Goal: Information Seeking & Learning: Understand process/instructions

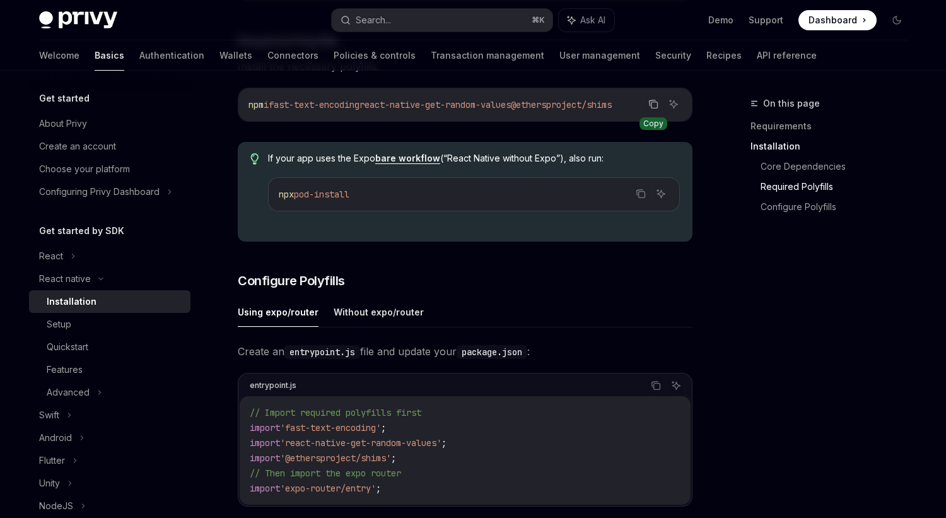
scroll to position [382, 0]
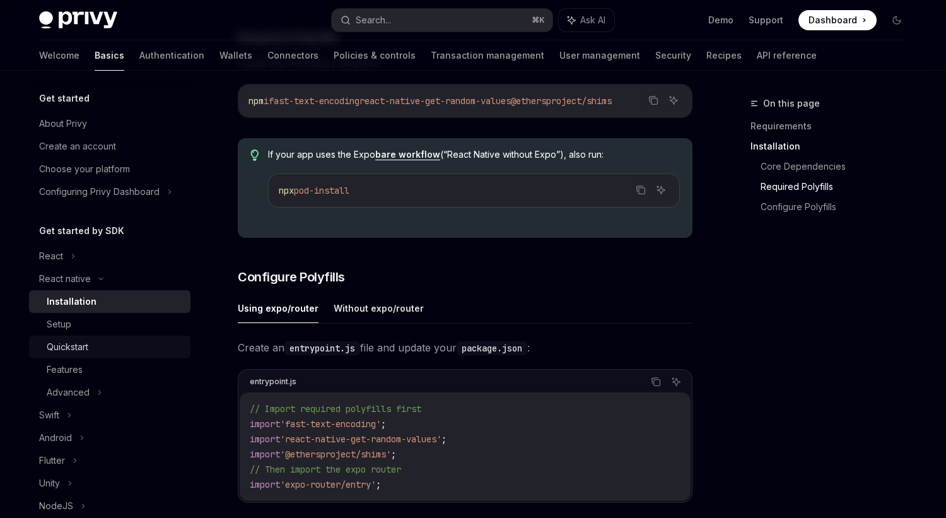
click at [55, 345] on div "Quickstart" at bounding box center [68, 346] width 42 height 15
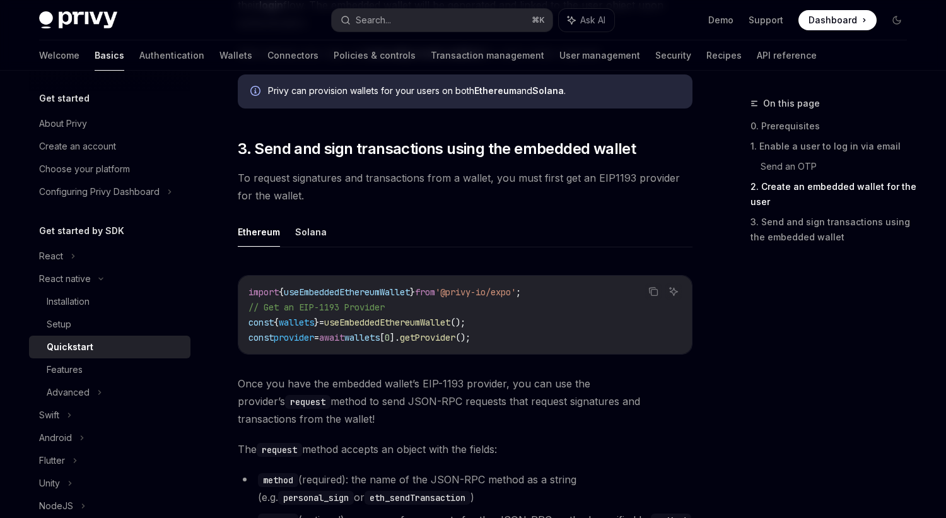
scroll to position [1363, 0]
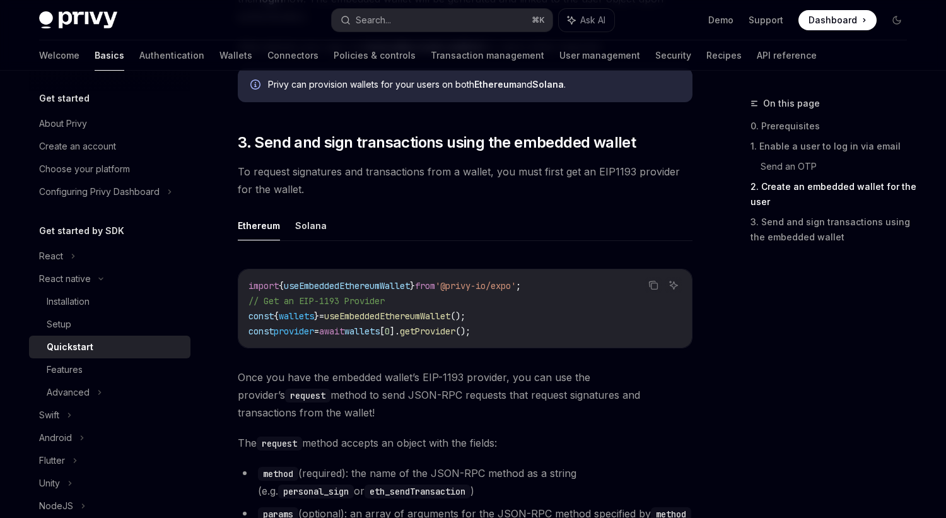
click at [378, 315] on span "useEmbeddedEthereumWallet" at bounding box center [387, 315] width 126 height 11
click at [380, 331] on span "wallets" at bounding box center [361, 330] width 35 height 11
click at [442, 332] on span "getProvider" at bounding box center [428, 330] width 56 height 11
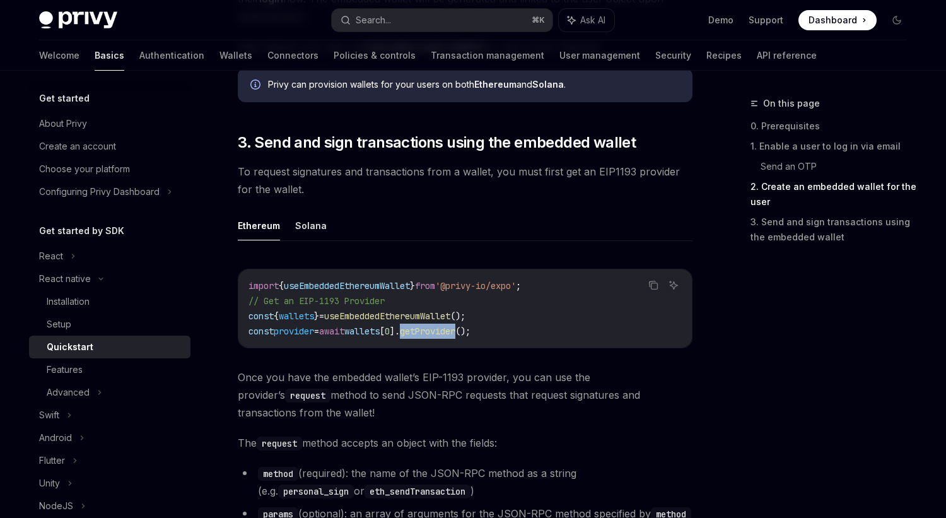
click at [442, 332] on span "getProvider" at bounding box center [428, 330] width 56 height 11
click at [307, 226] on button "Solana" at bounding box center [311, 226] width 32 height 30
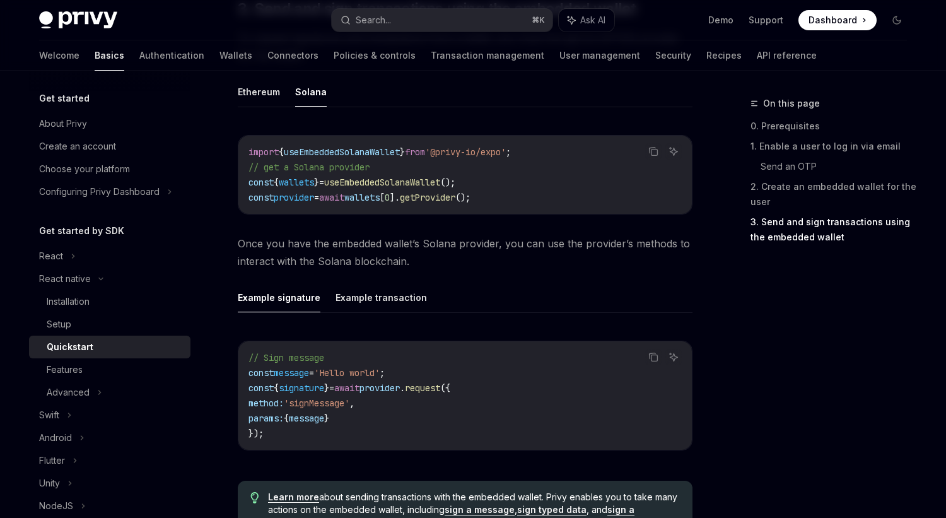
scroll to position [1497, 0]
click at [440, 388] on span "request" at bounding box center [422, 387] width 35 height 11
drag, startPoint x: 272, startPoint y: 437, endPoint x: 261, endPoint y: 425, distance: 17.0
click at [261, 425] on code "// Sign message const message = 'Hello world' ; const { signature } = await pro…" at bounding box center [465, 394] width 433 height 91
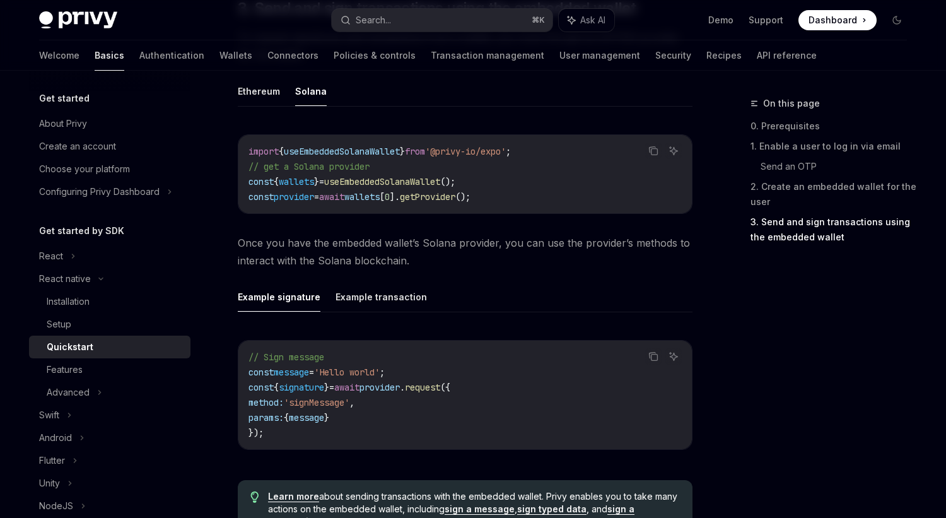
click at [267, 431] on code "// Sign message const message = 'Hello world' ; const { signature } = await pro…" at bounding box center [465, 394] width 433 height 91
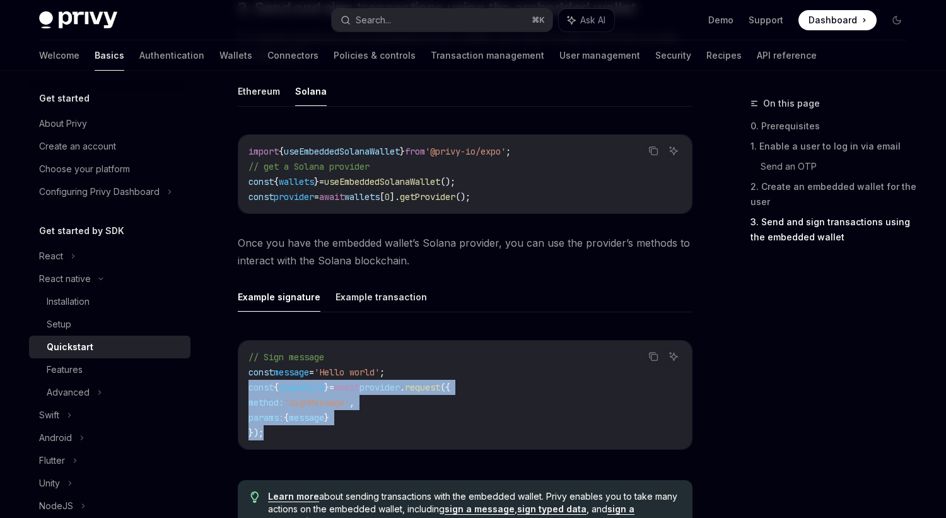
drag, startPoint x: 267, startPoint y: 431, endPoint x: 246, endPoint y: 389, distance: 47.1
click at [246, 389] on div "// Sign message const message = 'Hello world' ; const { signature } = await pro…" at bounding box center [465, 395] width 454 height 108
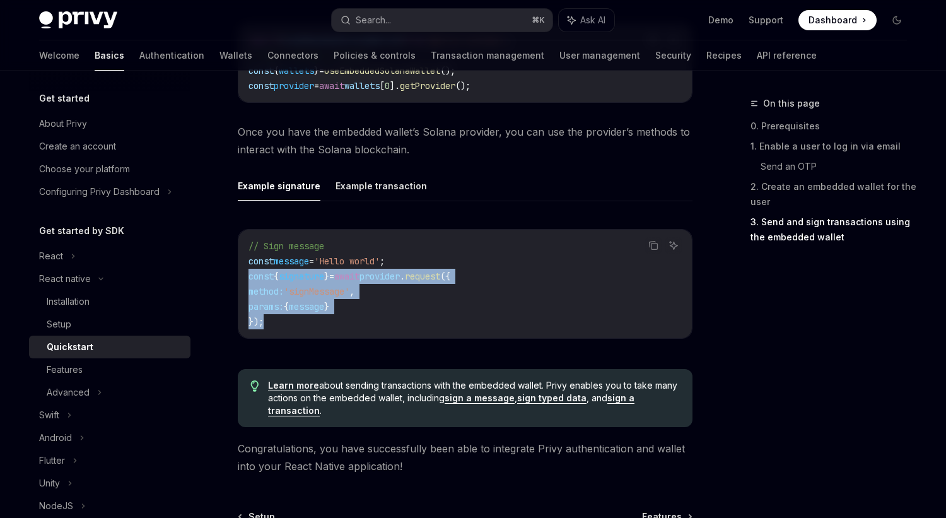
scroll to position [1619, 0]
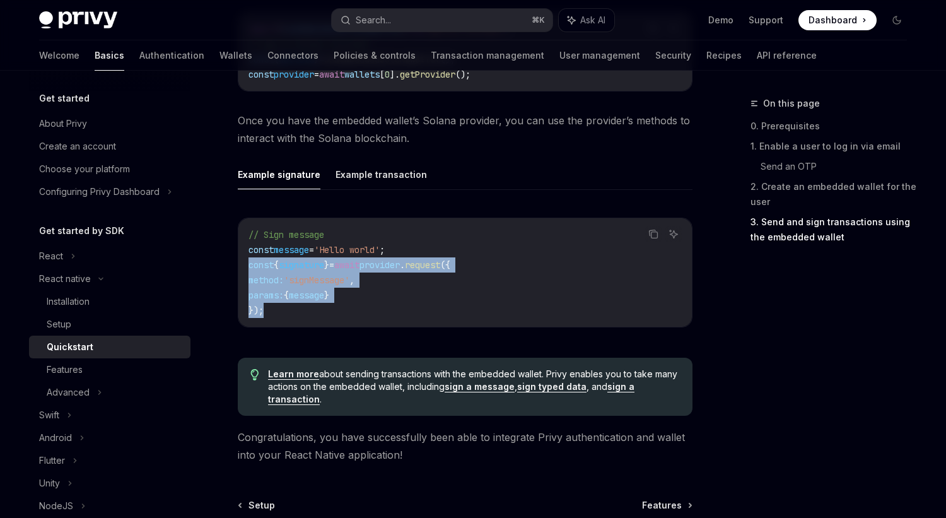
click at [313, 327] on div "Copy Ask AI // Sign message const message = 'Hello world' ; const { signature }…" at bounding box center [465, 276] width 455 height 143
drag, startPoint x: 283, startPoint y: 319, endPoint x: 244, endPoint y: 254, distance: 76.1
click at [244, 254] on div "// Sign message const message = 'Hello world' ; const { signature } = await pro…" at bounding box center [465, 272] width 454 height 108
copy code "const message = 'Hello world' ; const { signature } = await provider . request …"
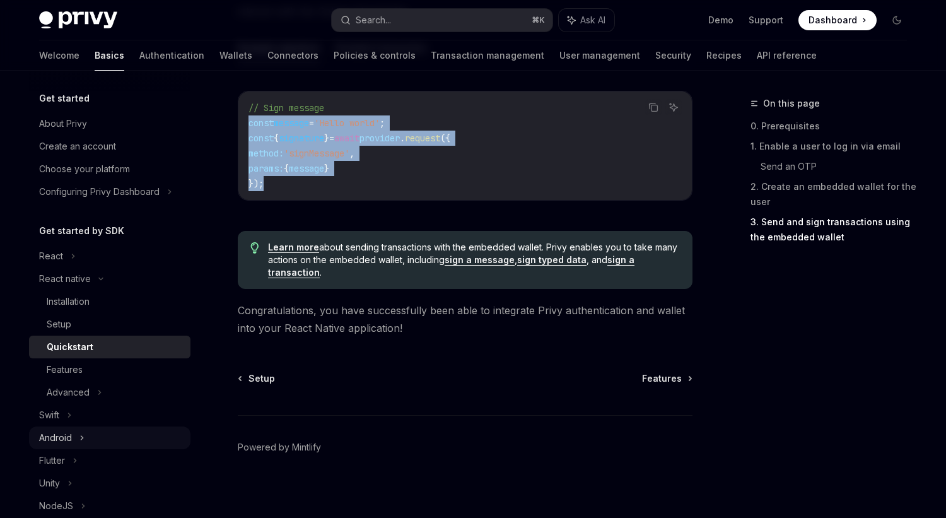
scroll to position [1752, 0]
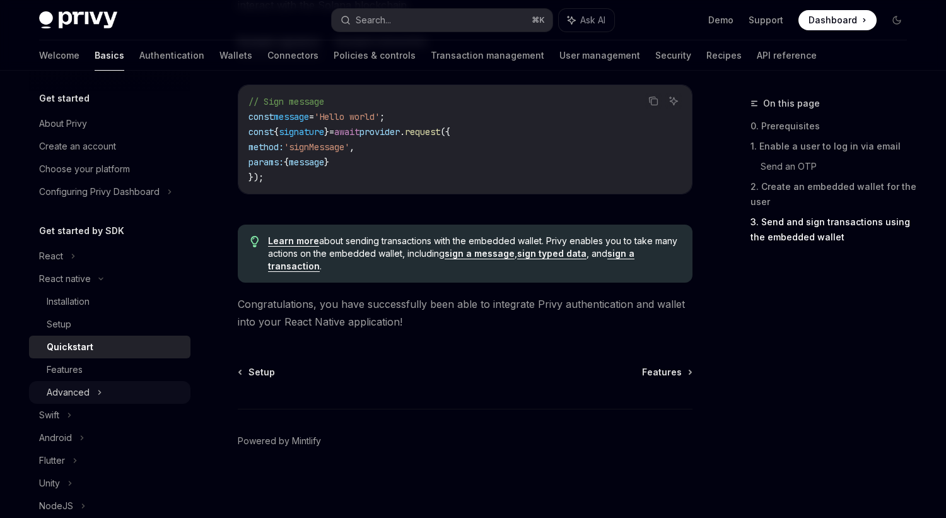
click at [101, 399] on icon at bounding box center [99, 392] width 5 height 15
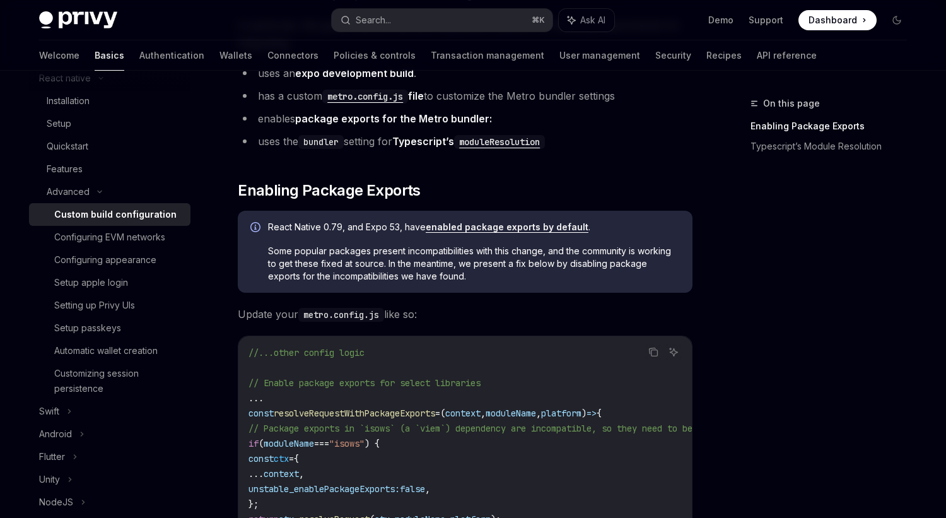
scroll to position [213, 0]
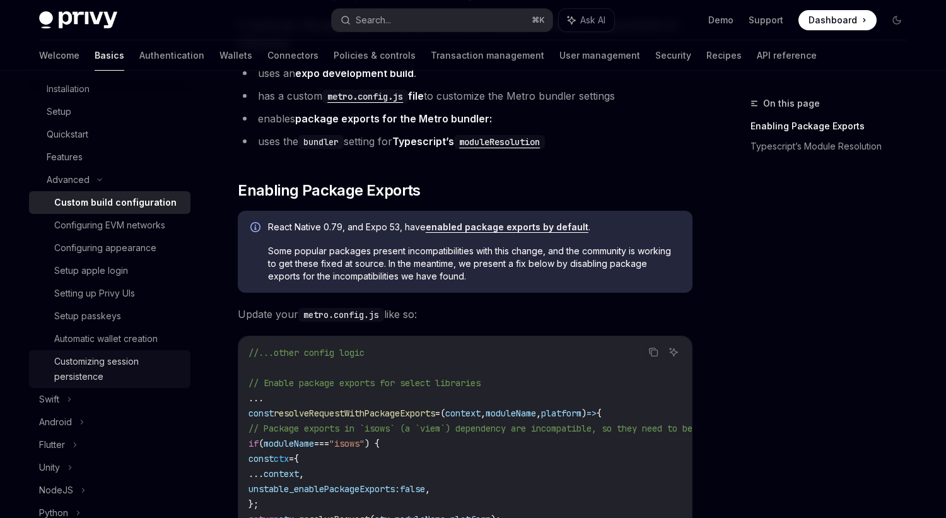
click at [127, 360] on div "Customizing session persistence" at bounding box center [118, 369] width 129 height 30
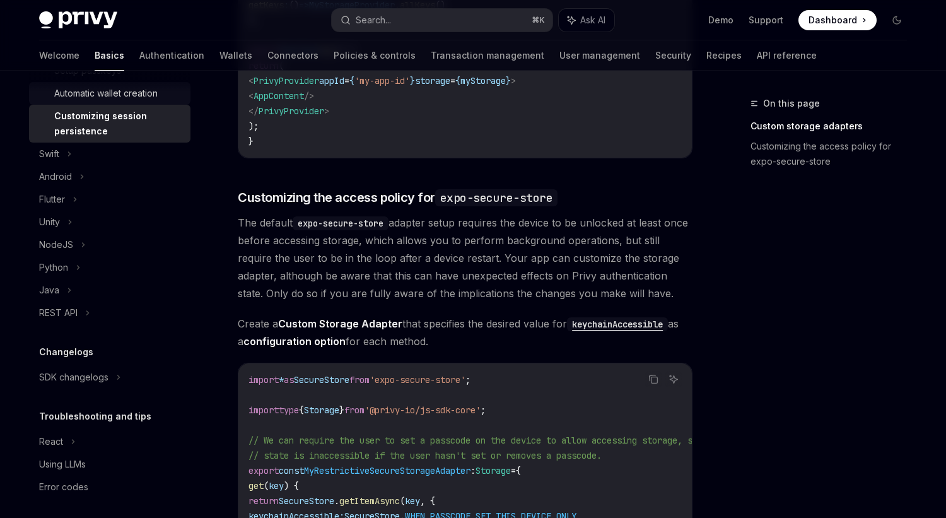
scroll to position [461, 0]
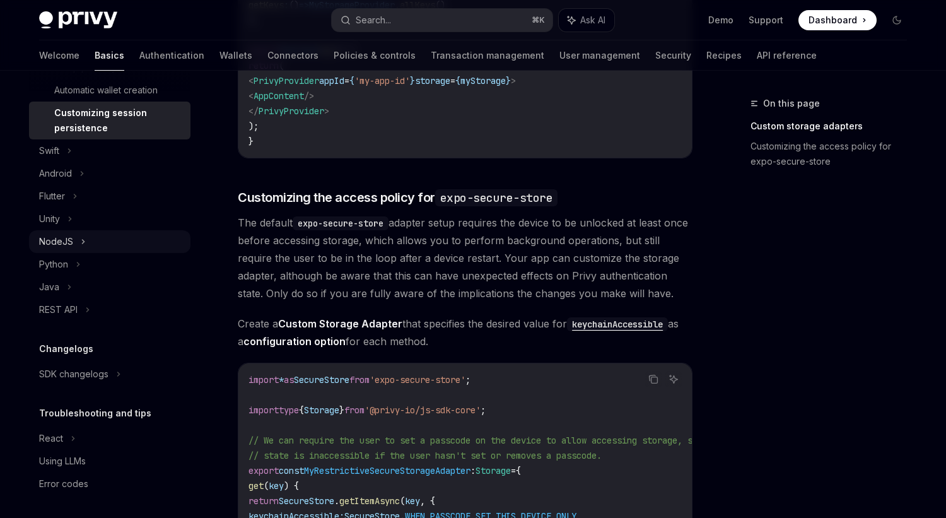
click at [79, 237] on div "NodeJS" at bounding box center [109, 241] width 161 height 23
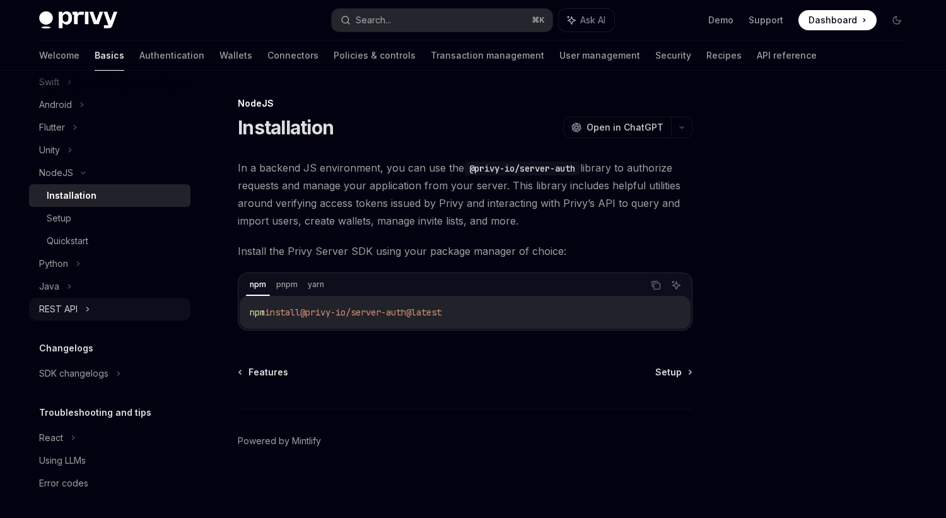
scroll to position [532, 0]
click at [682, 374] on link "Setup" at bounding box center [673, 372] width 36 height 13
type textarea "*"
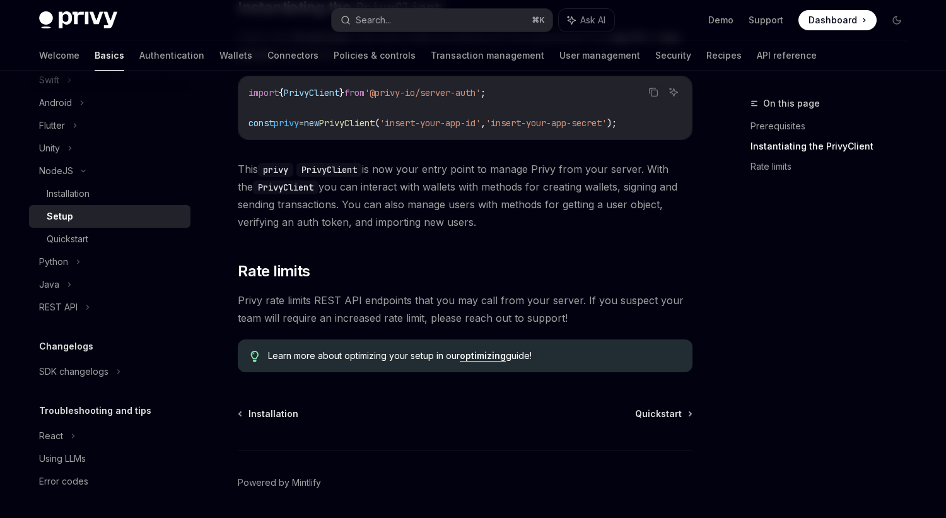
scroll to position [301, 0]
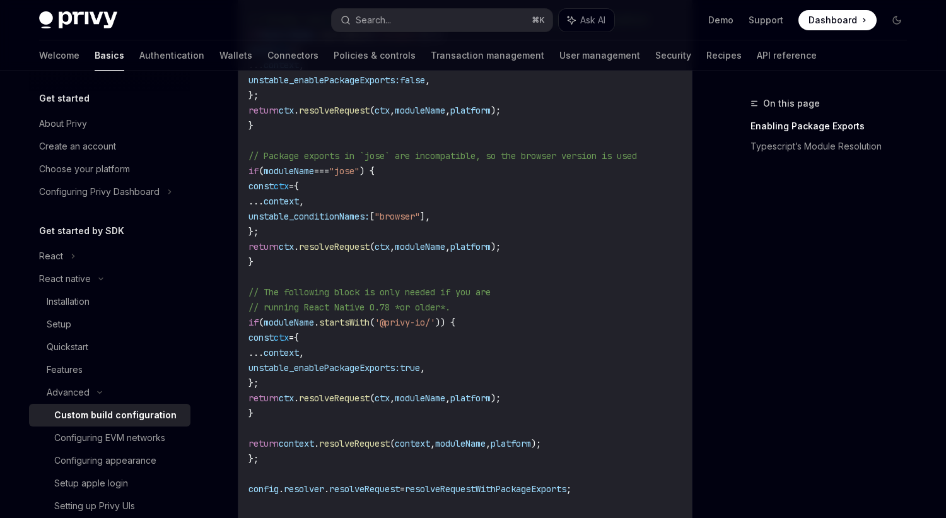
scroll to position [717, 0]
drag, startPoint x: 260, startPoint y: 170, endPoint x: 269, endPoint y: 267, distance: 96.9
click at [269, 267] on code "//...other config logic // Enable package exports for select libraries ... cons…" at bounding box center [509, 172] width 520 height 742
copy code "if ( moduleName === "[PERSON_NAME]" ) { const ctx = { ... context , unstable_co…"
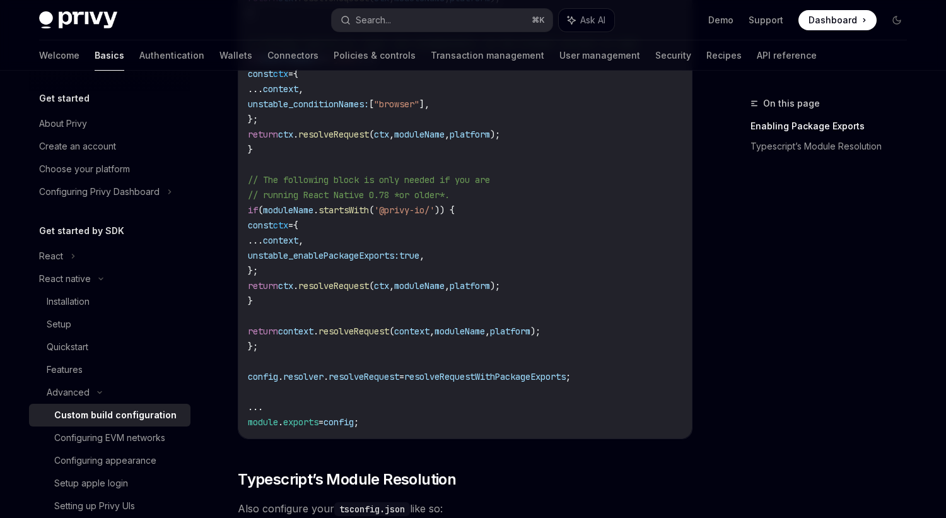
scroll to position [841, 0]
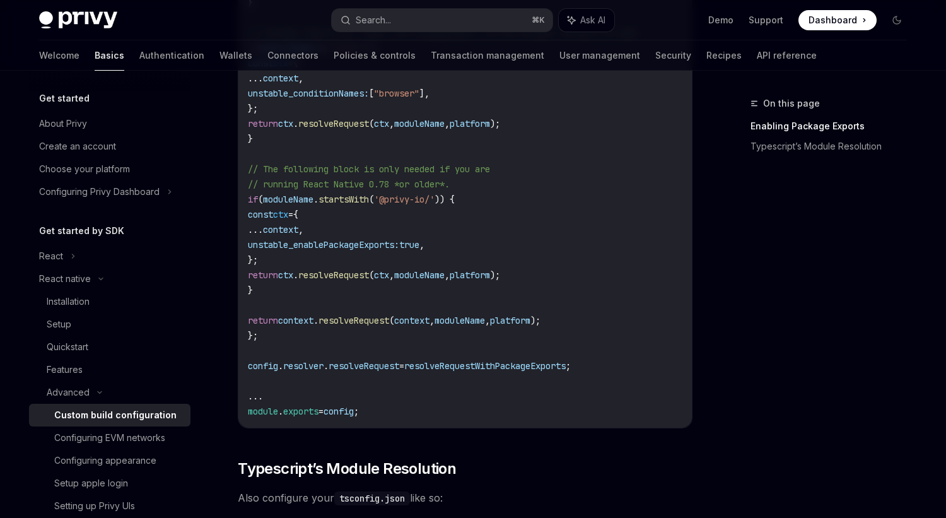
click at [334, 327] on code "//...other config logic // Enable package exports for select libraries ... cons…" at bounding box center [508, 48] width 520 height 742
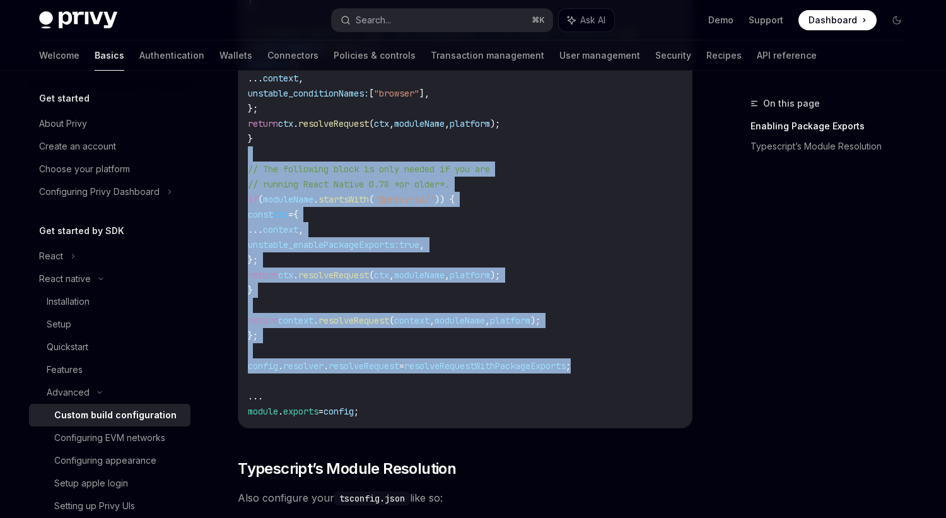
drag, startPoint x: 605, startPoint y: 366, endPoint x: 533, endPoint y: 146, distance: 231.6
click at [533, 146] on code "//...other config logic // Enable package exports for select libraries ... cons…" at bounding box center [508, 48] width 520 height 742
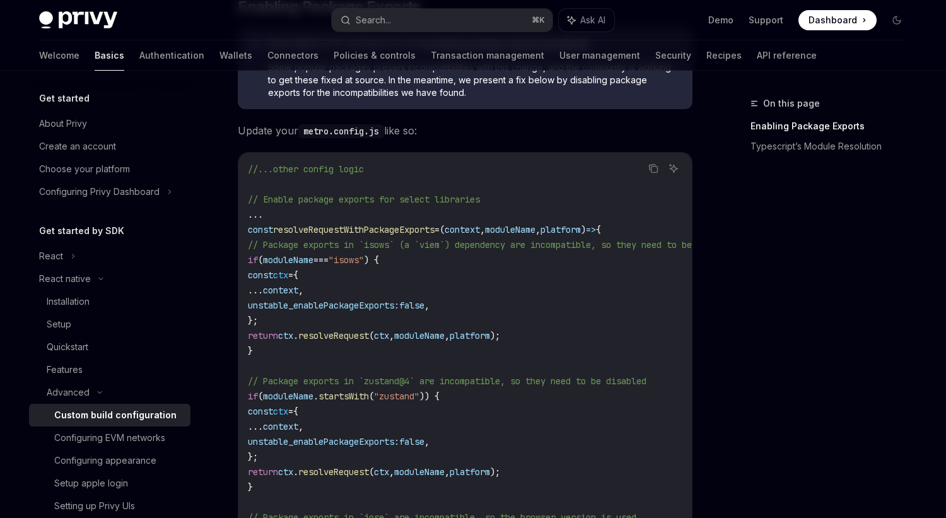
scroll to position [271, 0]
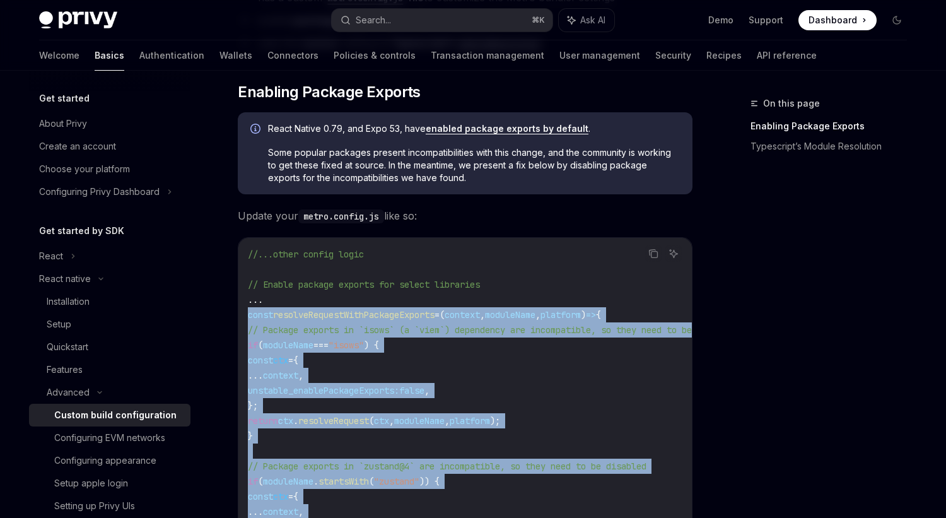
click at [250, 315] on span "const" at bounding box center [260, 314] width 25 height 11
copy code "const resolveRequestWithPackageExports = ( context , moduleName , platform ) =>…"
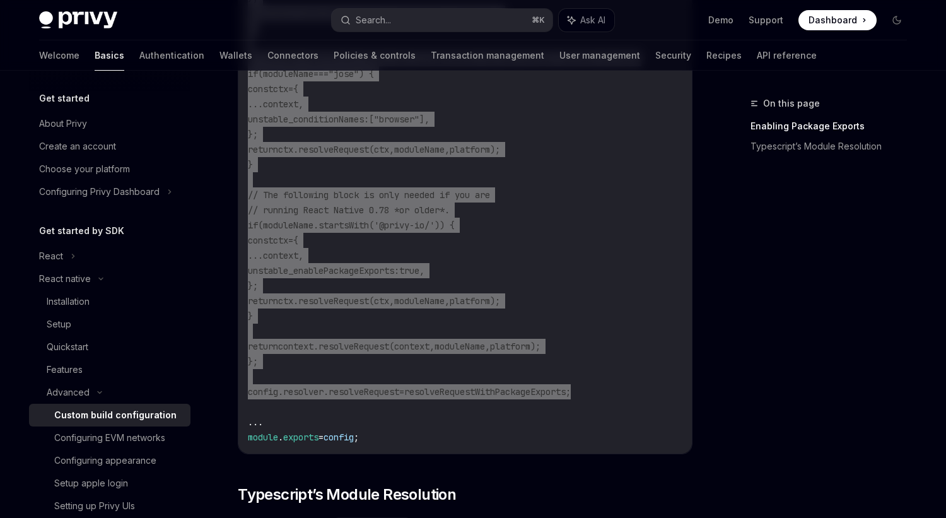
scroll to position [822, 0]
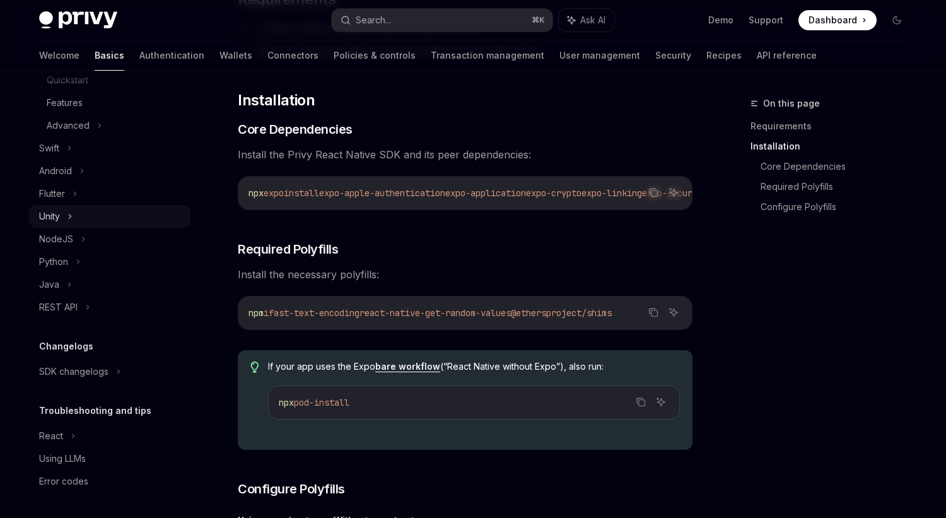
scroll to position [171, 0]
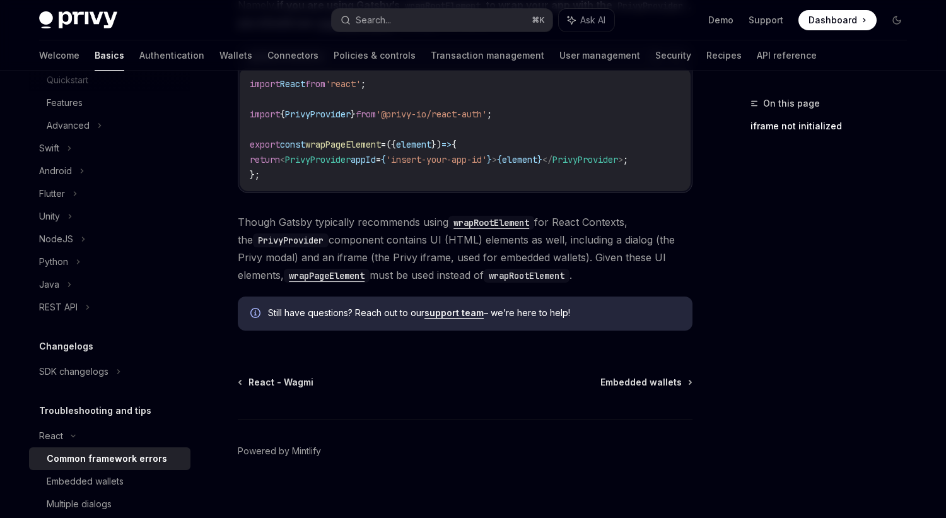
scroll to position [500, 0]
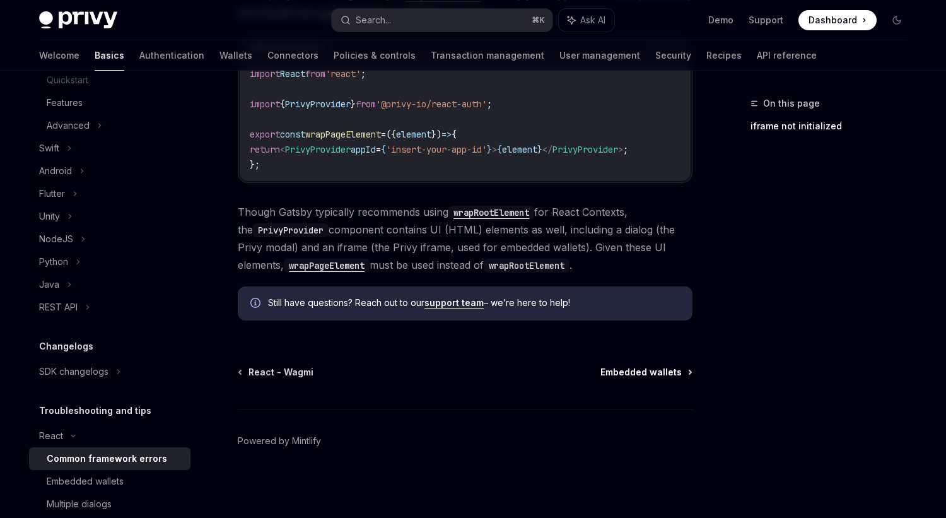
click at [648, 375] on span "Embedded wallets" at bounding box center [641, 372] width 81 height 13
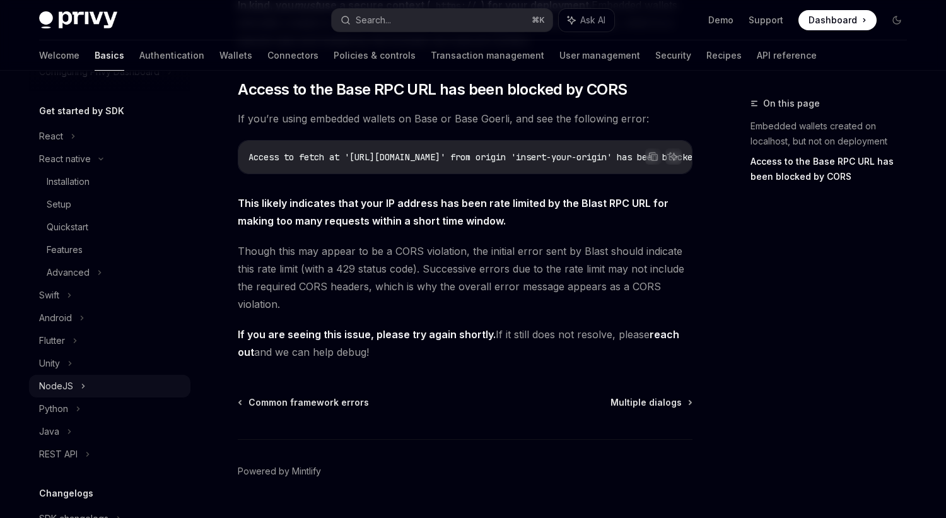
scroll to position [122, 0]
click at [67, 132] on div "React" at bounding box center [109, 134] width 161 height 23
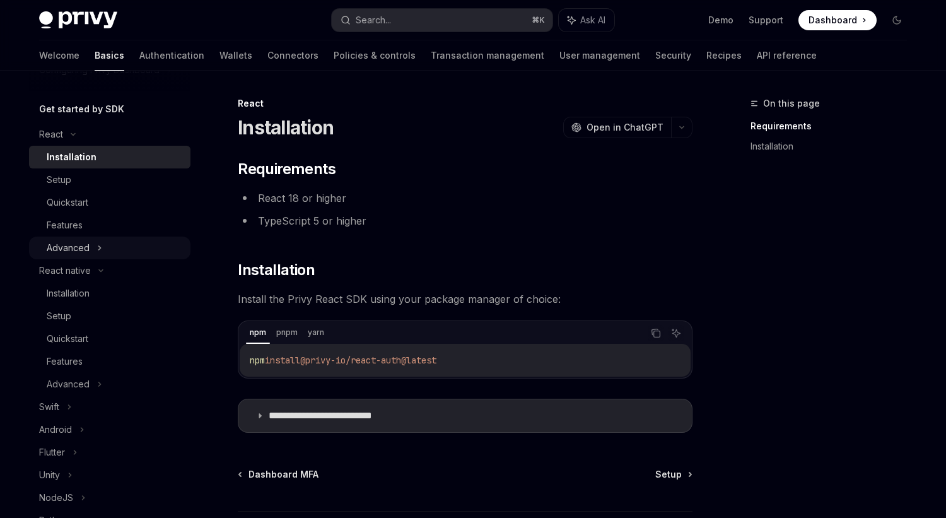
click at [81, 247] on div "Advanced" at bounding box center [68, 247] width 43 height 15
type textarea "*"
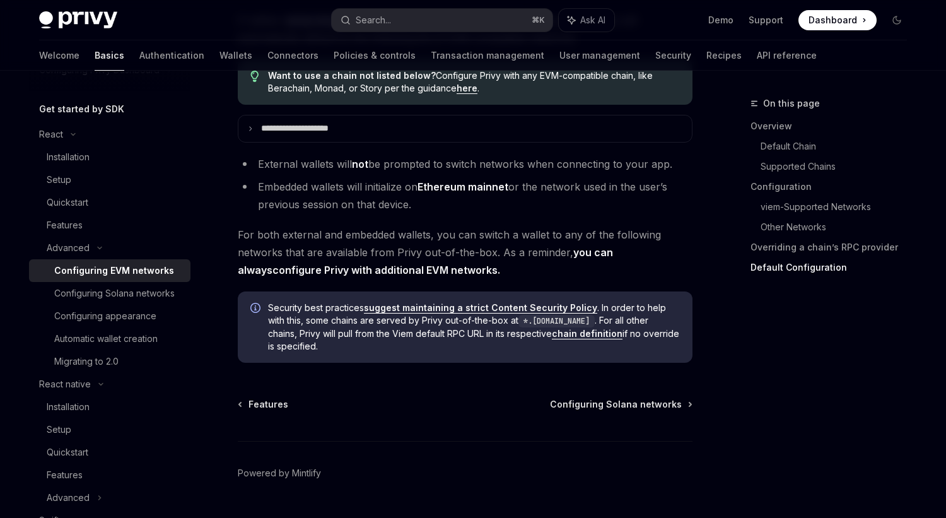
scroll to position [3280, 0]
